Goal: Check status

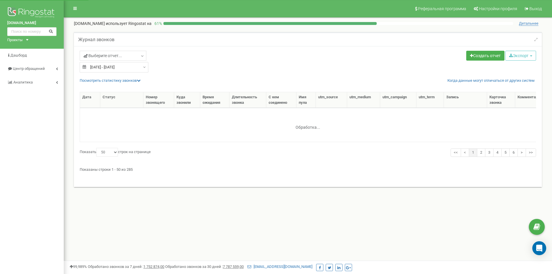
select select "50"
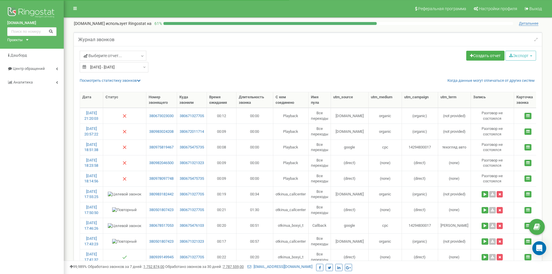
type input "19.08.2025"
click at [131, 65] on input "19.08.2025 - 19.08.2025" at bounding box center [114, 67] width 69 height 10
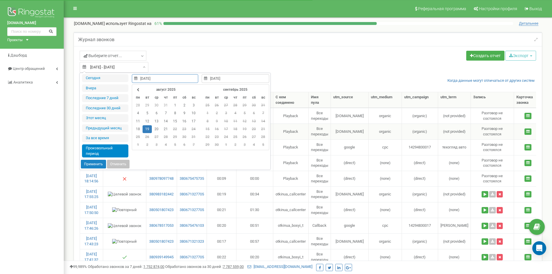
click at [121, 81] on li "Сегодня" at bounding box center [105, 78] width 46 height 8
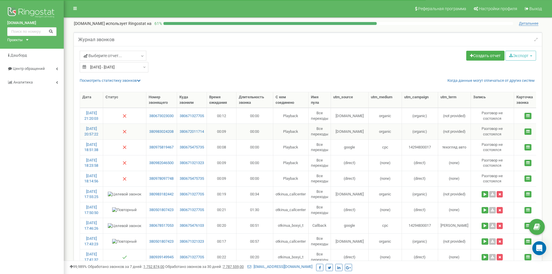
type input "[DATE] - [DATE]"
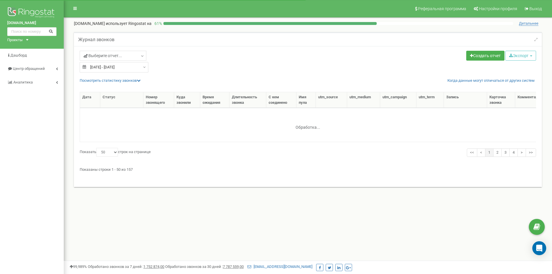
select select "50"
